Goal: Task Accomplishment & Management: Complete application form

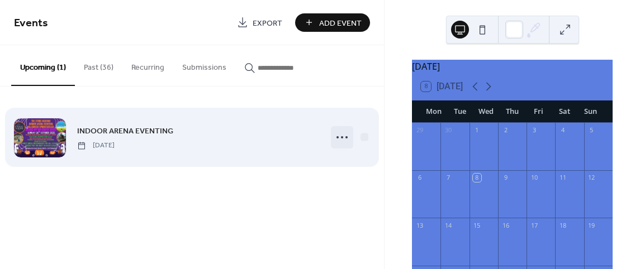
click at [342, 141] on icon at bounding box center [342, 138] width 18 height 18
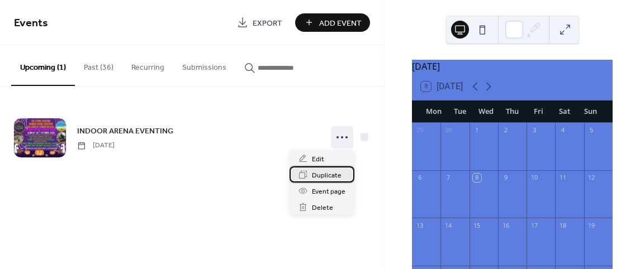
click at [324, 176] on span "Duplicate" at bounding box center [327, 176] width 30 height 12
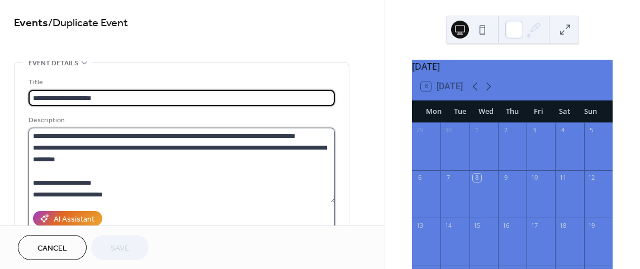
click at [277, 136] on textarea at bounding box center [182, 165] width 307 height 75
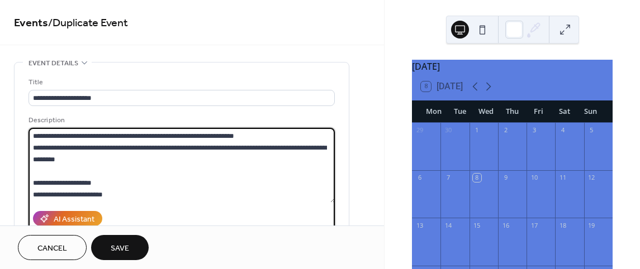
click at [108, 187] on textarea at bounding box center [182, 165] width 307 height 75
click at [99, 183] on textarea at bounding box center [182, 165] width 307 height 75
click at [109, 184] on textarea at bounding box center [182, 165] width 307 height 75
click at [191, 182] on textarea at bounding box center [182, 165] width 307 height 75
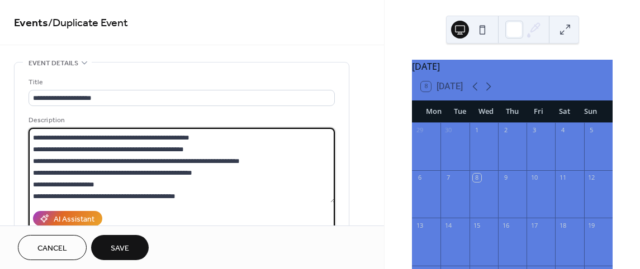
scroll to position [421, 0]
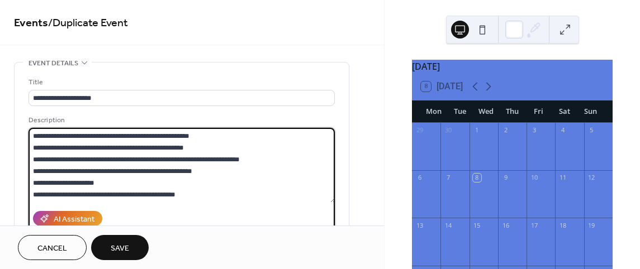
click at [37, 197] on textarea at bounding box center [182, 165] width 307 height 75
paste textarea "**********"
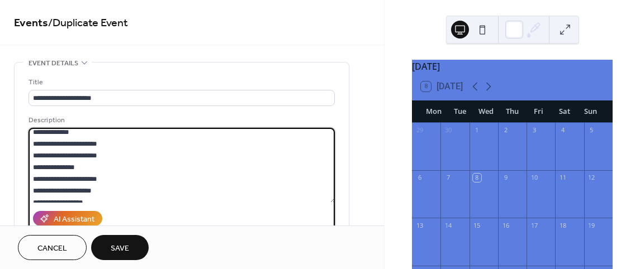
scroll to position [681, 0]
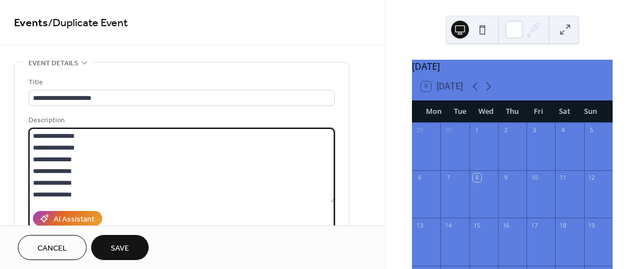
drag, startPoint x: 34, startPoint y: 158, endPoint x: 127, endPoint y: 211, distance: 107.2
click at [127, 211] on div "Description AI Assistant" at bounding box center [182, 173] width 306 height 116
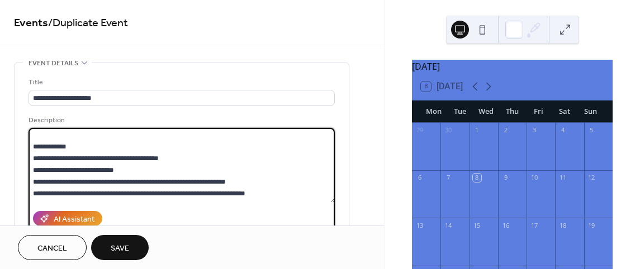
scroll to position [84, 0]
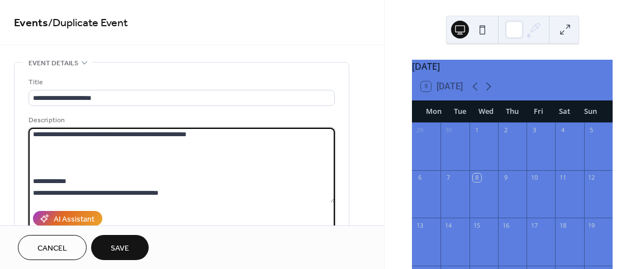
paste textarea "**********"
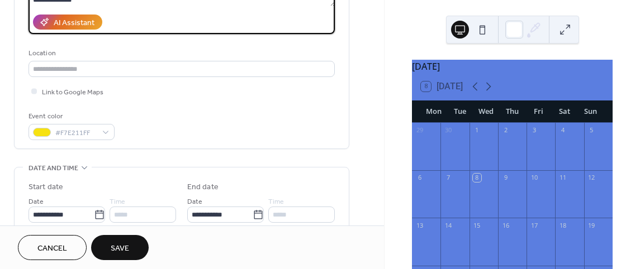
scroll to position [209, 0]
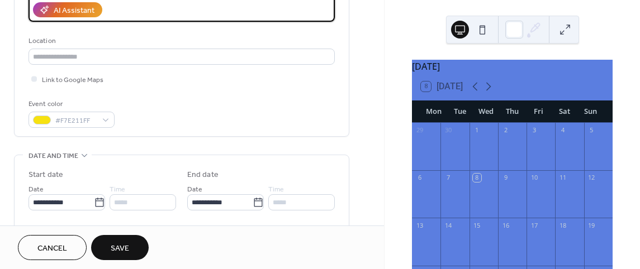
type textarea "**********"
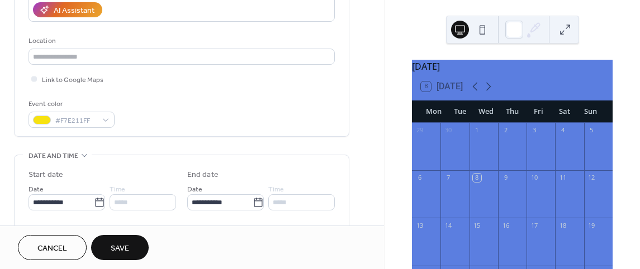
click at [389, 88] on div "[DATE] 8 [DATE] Mon Tue Wed Thu Fri Sat Sun 29 30 1 2 3 4 5 6 7 8 9 10 11 12 13…" at bounding box center [512, 134] width 255 height 269
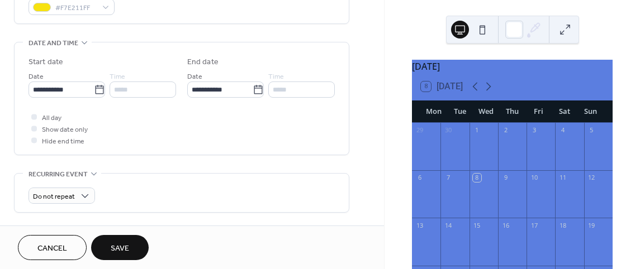
scroll to position [328, 0]
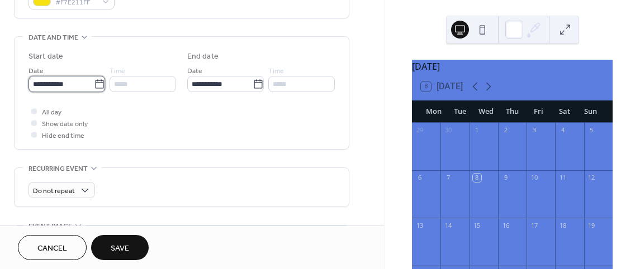
click at [65, 84] on input "**********" at bounding box center [61, 84] width 65 height 16
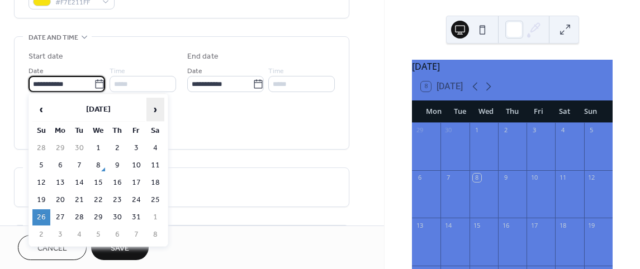
click at [154, 105] on span "›" at bounding box center [155, 109] width 17 height 22
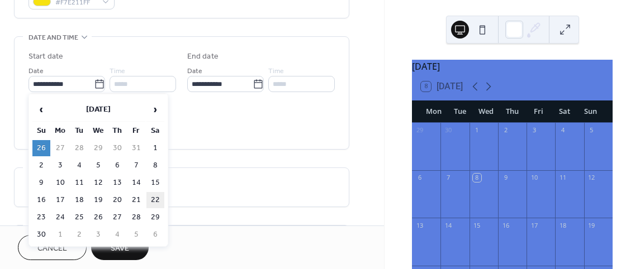
click at [153, 200] on td "22" at bounding box center [155, 200] width 18 height 16
type input "**********"
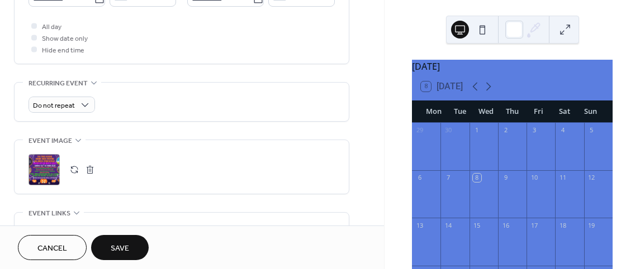
scroll to position [580, 0]
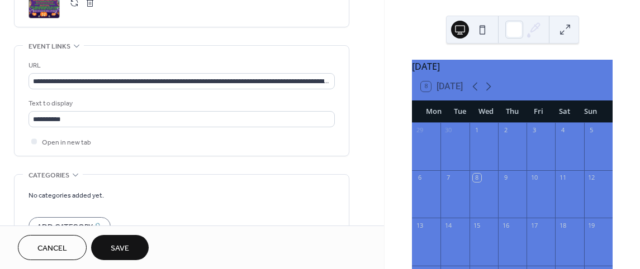
click at [399, 181] on div "[DATE] 8 [DATE] Mon Tue Wed Thu Fri Sat Sun 29 30 1 2 3 4 5 6 7 8 9 10 11 12 13…" at bounding box center [512, 134] width 255 height 269
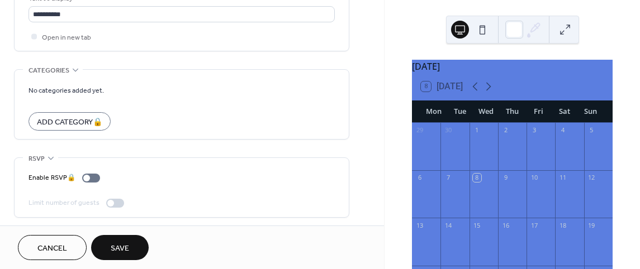
scroll to position [476, 0]
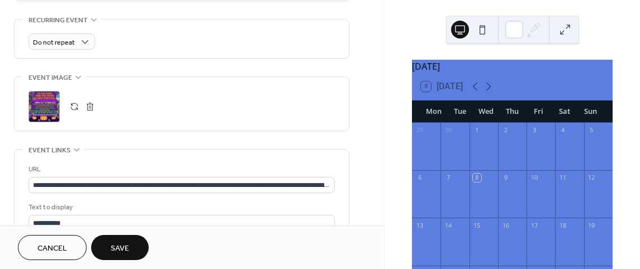
click at [34, 105] on div ";" at bounding box center [44, 106] width 31 height 31
